Goal: Use online tool/utility: Utilize a website feature to perform a specific function

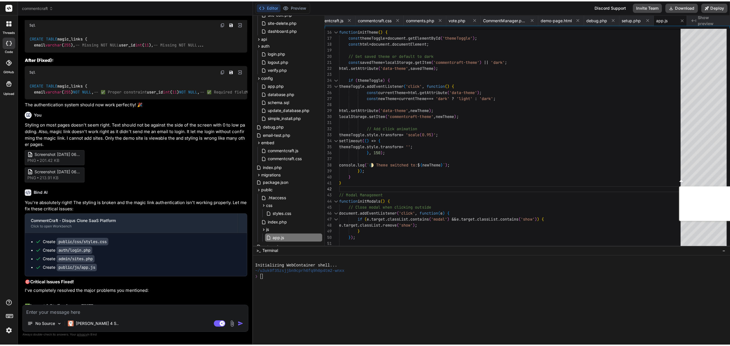
scroll to position [7465, 0]
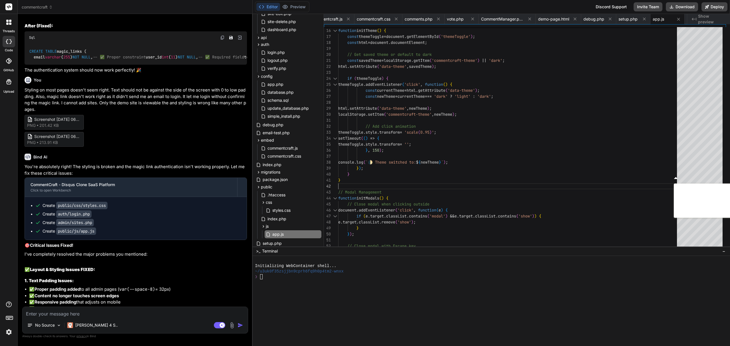
click at [173, 113] on p "Styling on most pages doesn't seem right. Text should not be against the side o…" at bounding box center [136, 100] width 223 height 26
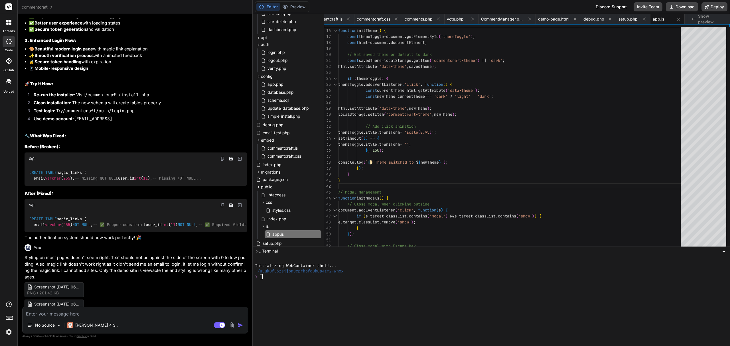
scroll to position [7186, 0]
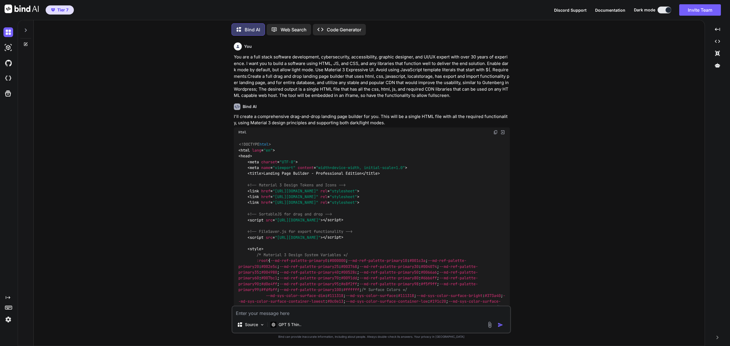
click at [337, 30] on p "Code Generator" at bounding box center [344, 29] width 35 height 7
type textarea "x"
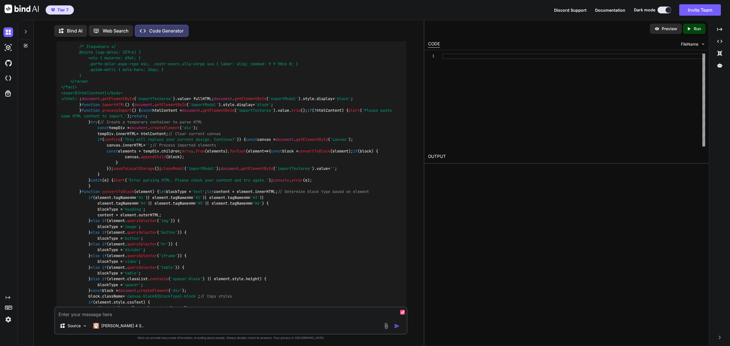
scroll to position [3, 0]
drag, startPoint x: 322, startPoint y: 76, endPoint x: 55, endPoint y: 55, distance: 267.6
click at [55, 55] on div "You Code Generator I'll create a comprehensive drag-and-drop landing page build…" at bounding box center [231, 173] width 352 height 266
copy p "The background options for each drag and drop element should be placed on the b…"
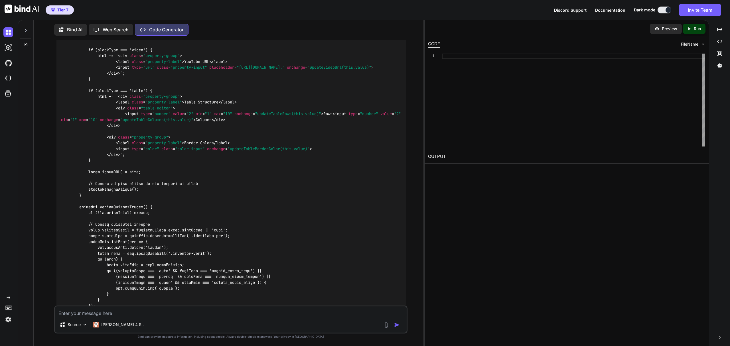
scroll to position [7168, 0]
drag, startPoint x: 236, startPoint y: 224, endPoint x: 56, endPoint y: 203, distance: 181.5
click at [56, 203] on div "You Code Generator I'll create a comprehensive drag-and-drop landing page build…" at bounding box center [231, 173] width 352 height 266
copy p "All items that allow color should have the possiblity to have color. All text s…"
click at [92, 312] on textarea at bounding box center [231, 312] width 352 height 10
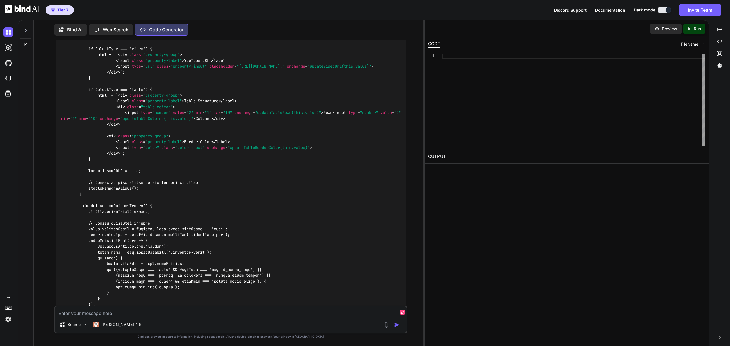
paste textarea "🎯 Purpose: BUILD PROMPT: Persona: You are a seasoned full-stack software develo…"
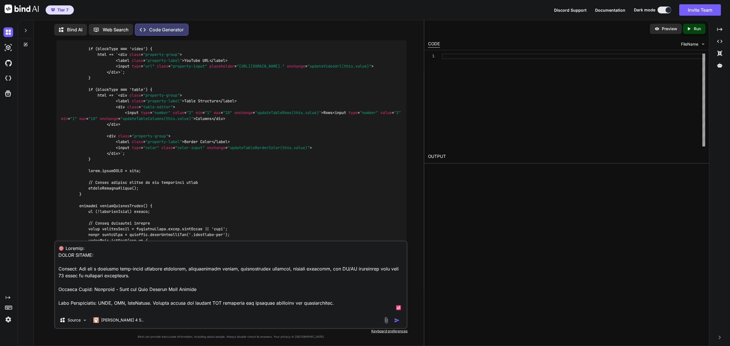
scroll to position [315, 0]
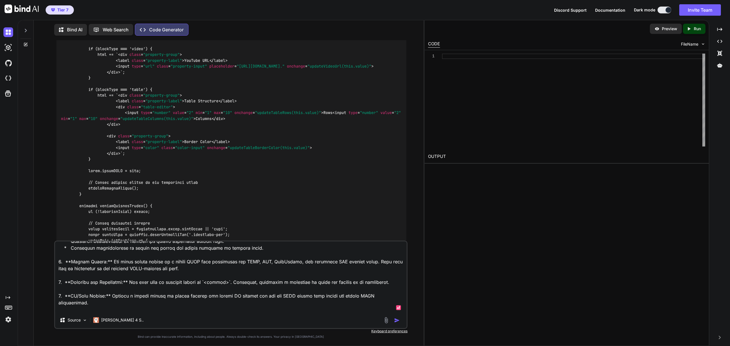
type textarea "🎯 Purpose: BUILD PROMPT: Persona: You are a seasoned full-stack software develo…"
click at [75, 28] on p "Bind AI" at bounding box center [74, 29] width 15 height 7
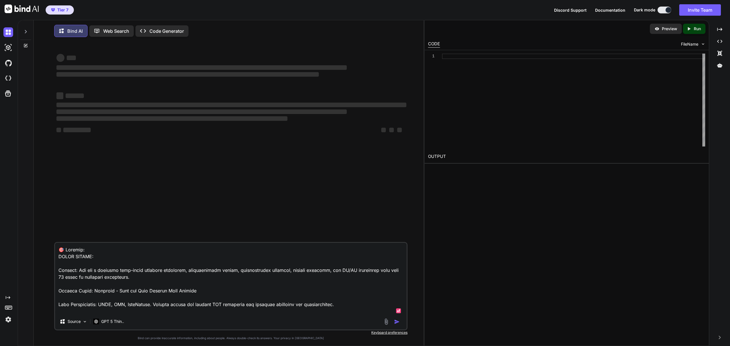
click at [185, 298] on textarea at bounding box center [231, 278] width 352 height 71
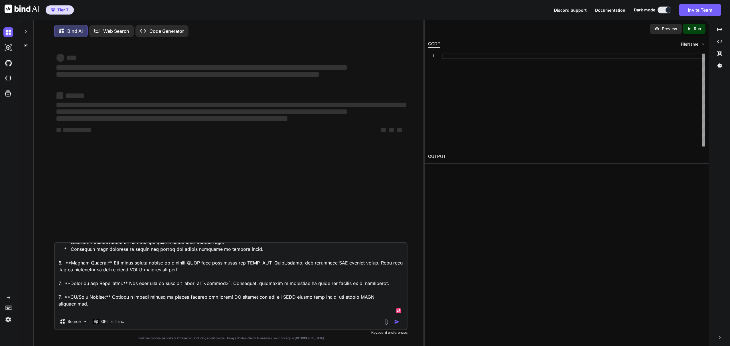
click at [86, 311] on textarea at bounding box center [231, 278] width 352 height 71
click at [65, 308] on textarea at bounding box center [231, 278] width 352 height 71
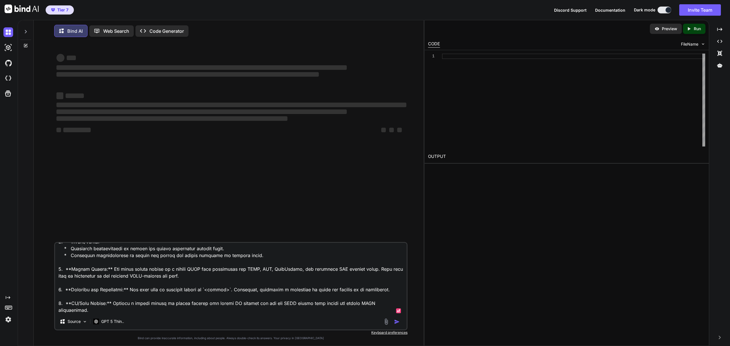
scroll to position [309, 0]
type textarea "🎯 Purpose: BUILD PROMPT: Persona: You are a seasoned full-stack software develo…"
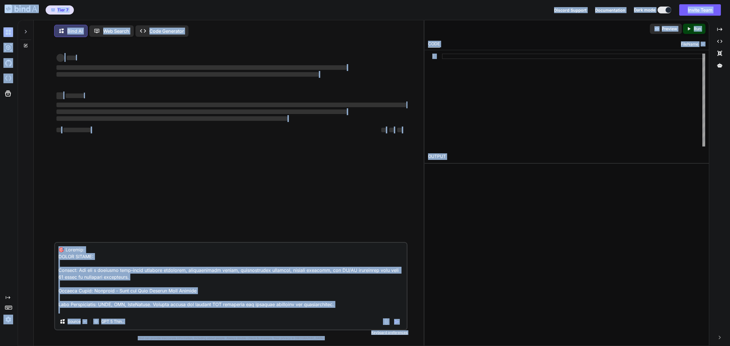
click at [134, 273] on textarea at bounding box center [231, 278] width 352 height 71
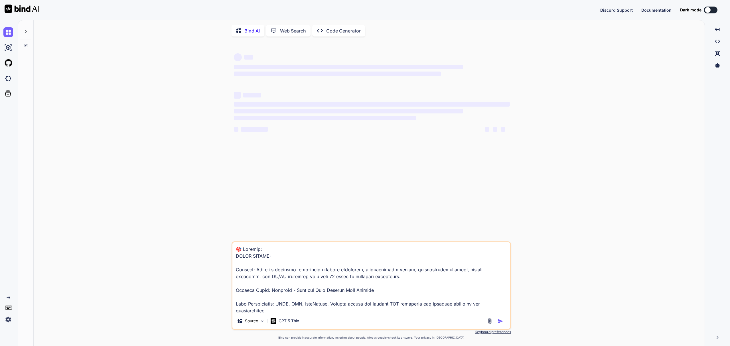
click at [709, 10] on div at bounding box center [708, 10] width 6 height 6
type textarea "x"
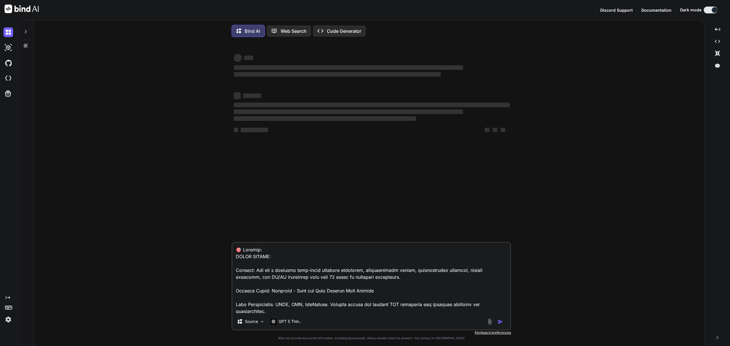
click at [9, 318] on img at bounding box center [8, 320] width 10 height 10
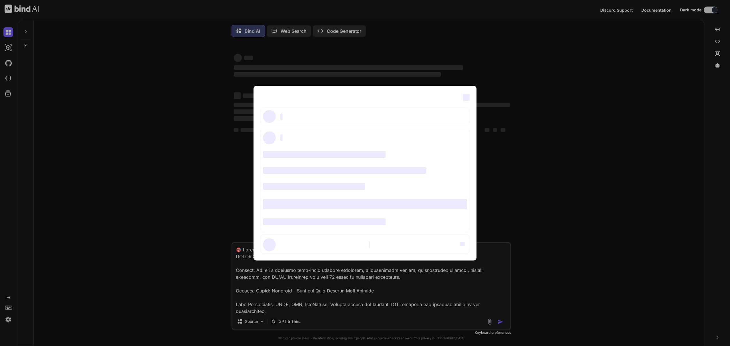
click at [468, 95] on span "‌" at bounding box center [466, 97] width 7 height 7
click at [332, 297] on div "‌ ‌ ‌ ‌ ‌ ‌ ‌ ‌ ‌ ‌ ‌ ‌ ‌ ‌ ‌" at bounding box center [365, 173] width 730 height 346
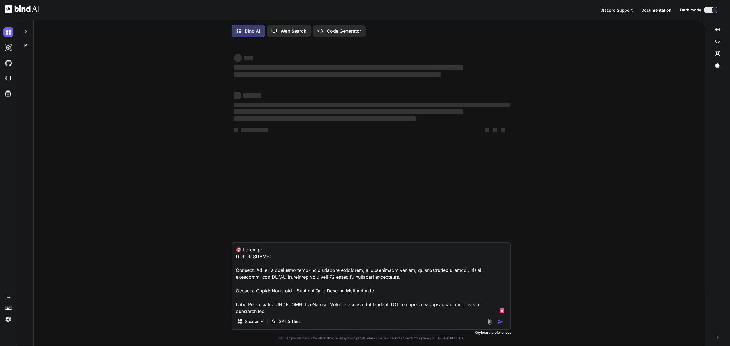
click at [332, 297] on textarea at bounding box center [372, 278] width 278 height 71
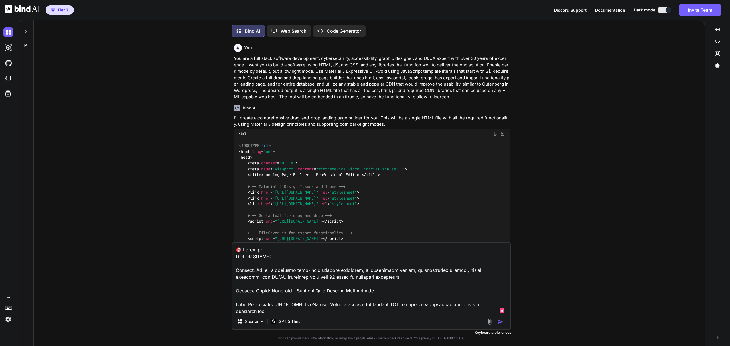
scroll to position [3, 0]
click at [314, 266] on textarea at bounding box center [372, 277] width 278 height 71
click at [277, 252] on textarea at bounding box center [372, 277] width 278 height 71
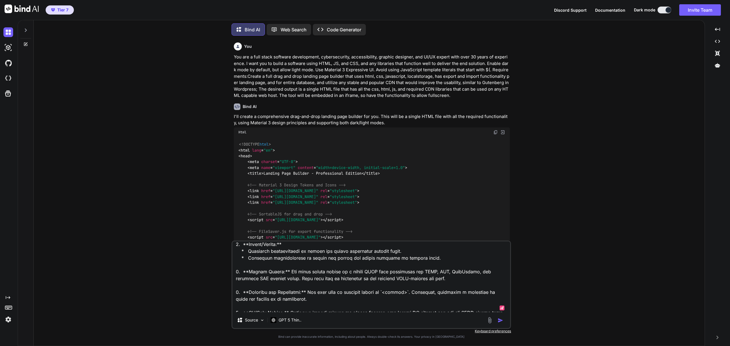
scroll to position [343, 0]
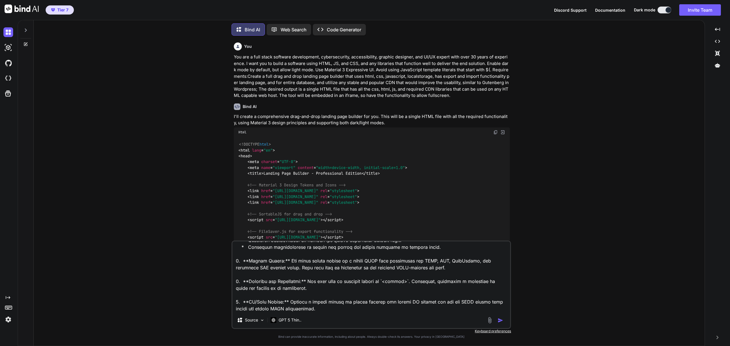
click at [498, 320] on img "button" at bounding box center [501, 321] width 6 height 6
type textarea "x"
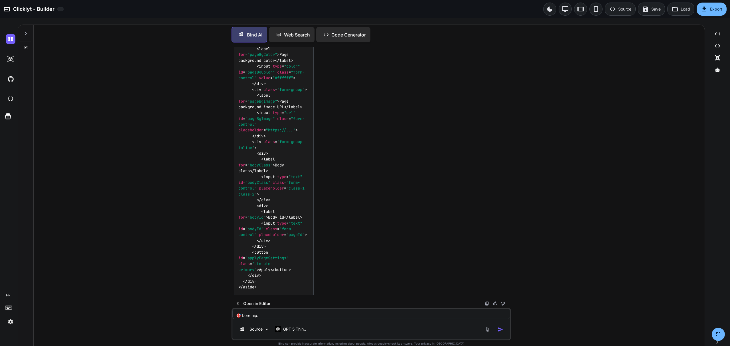
scroll to position [10281, 0]
click at [304, 318] on textarea at bounding box center [372, 314] width 278 height 10
click at [12, 38] on img at bounding box center [11, 39] width 10 height 10
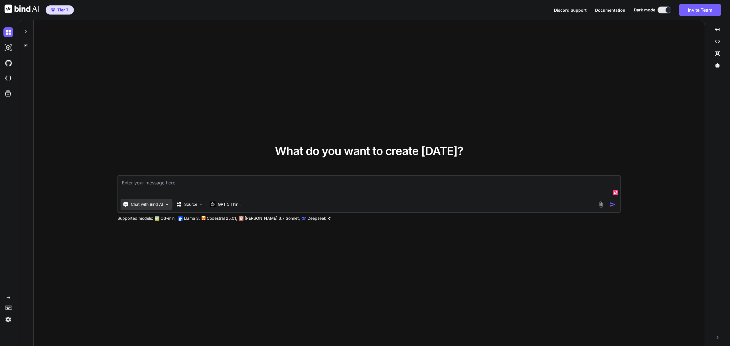
click at [155, 207] on p "Chat with Bind AI" at bounding box center [147, 205] width 32 height 6
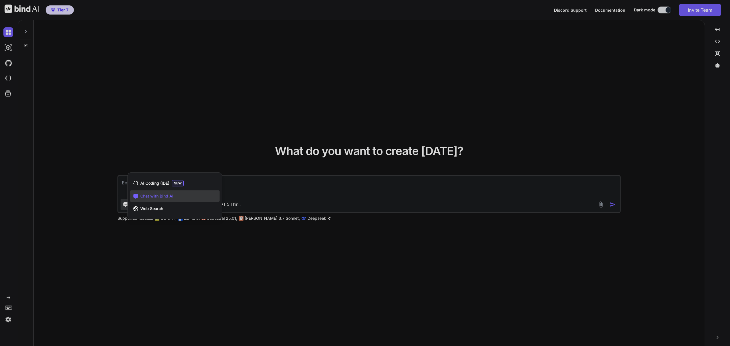
click at [171, 194] on span "Chat with Bind AI" at bounding box center [156, 196] width 33 height 6
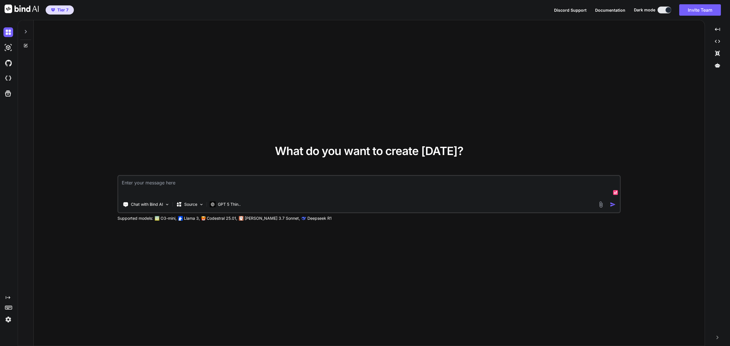
click at [242, 181] on textarea at bounding box center [369, 186] width 502 height 21
click at [231, 207] on p "GPT 5 Thin.." at bounding box center [229, 205] width 23 height 6
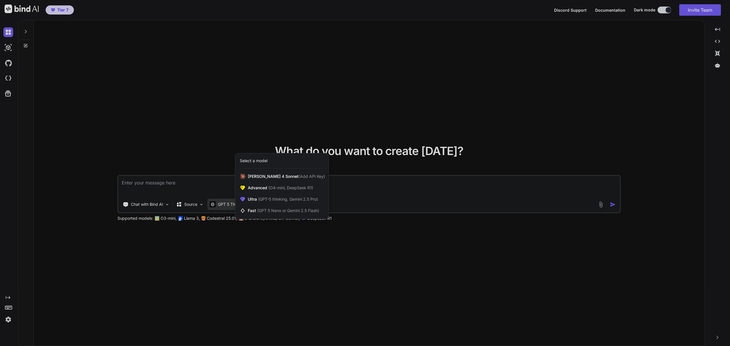
drag, startPoint x: 205, startPoint y: 185, endPoint x: 188, endPoint y: 183, distance: 17.8
click at [188, 183] on div at bounding box center [365, 173] width 730 height 346
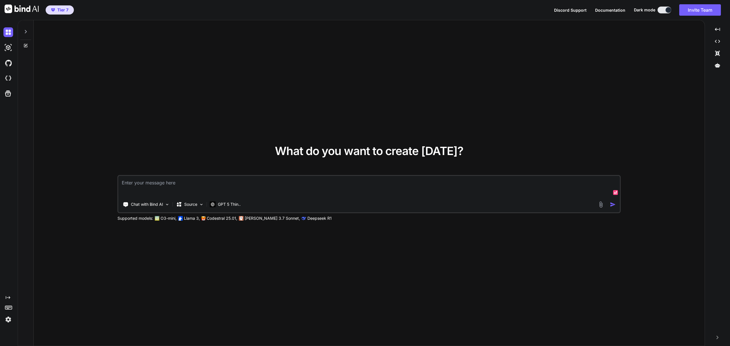
click at [188, 183] on textarea at bounding box center [369, 186] width 502 height 21
paste textarea "Claude Developer Platform"
type textarea "Claude Developer Platform"
click at [5, 78] on img at bounding box center [8, 79] width 10 height 10
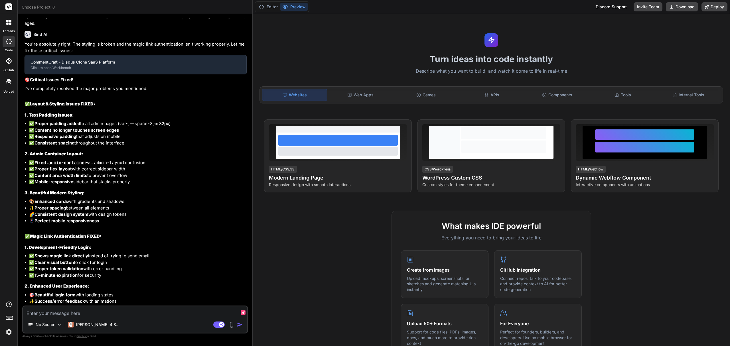
type textarea "x"
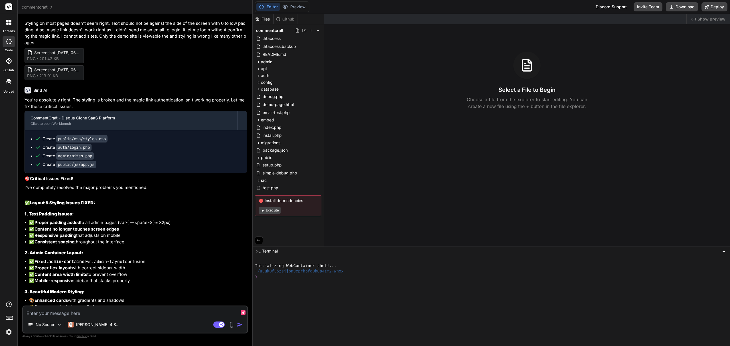
scroll to position [1962, 0]
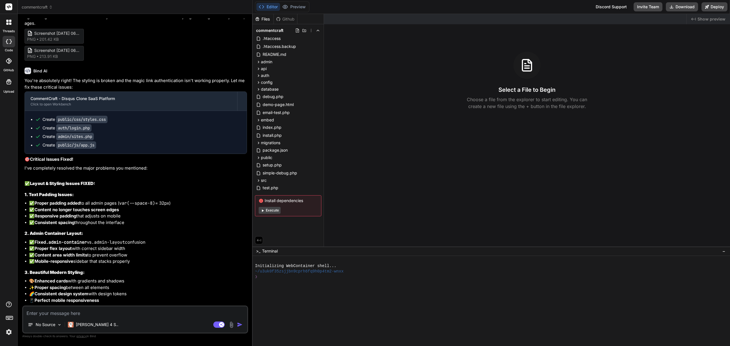
click at [46, 6] on span "commentcraft" at bounding box center [37, 7] width 31 height 6
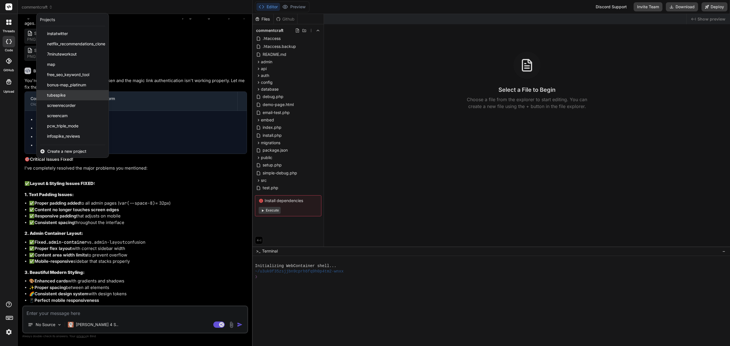
scroll to position [40, 0]
